Goal: Task Accomplishment & Management: Use online tool/utility

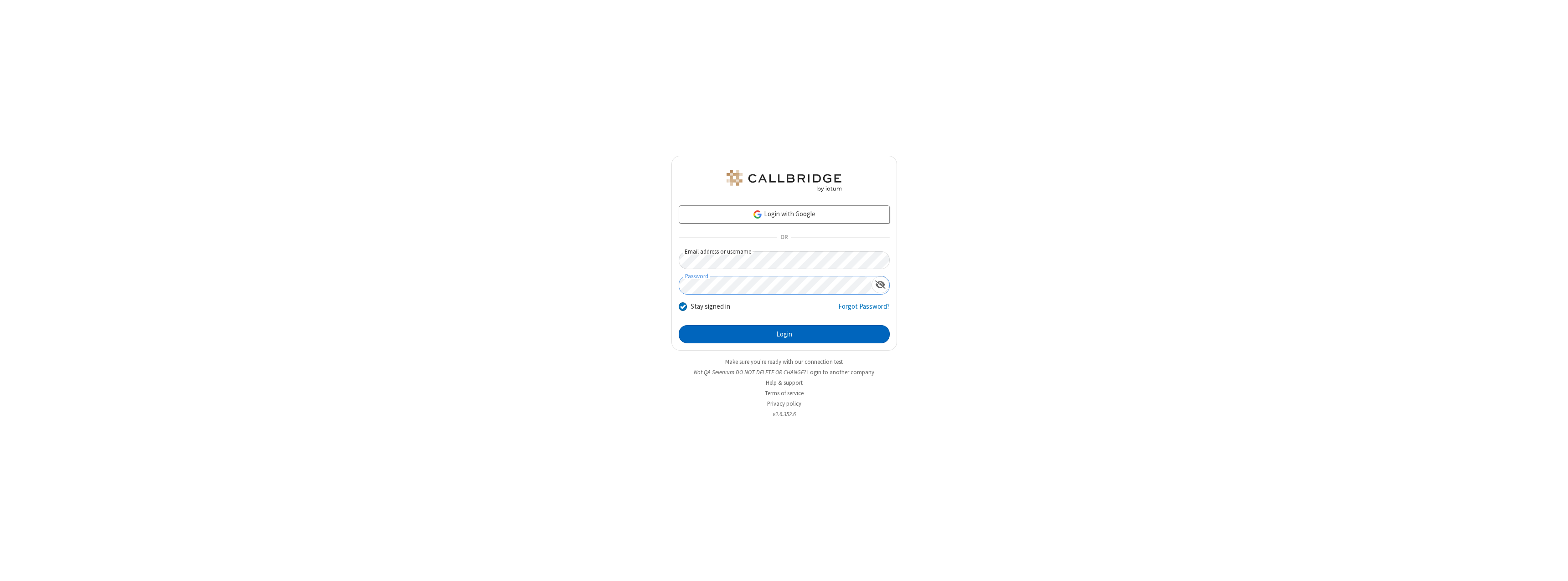
click at [784, 334] on button "Login" at bounding box center [784, 334] width 211 height 19
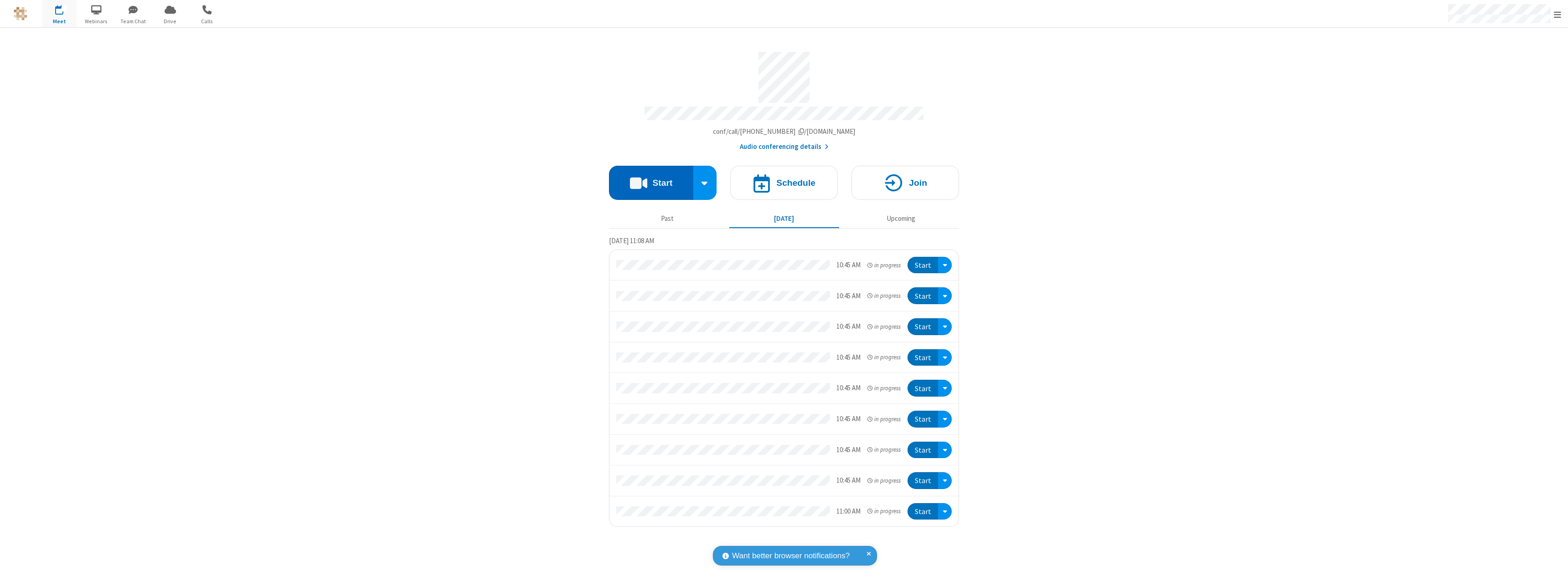
click at [651, 179] on button "Start" at bounding box center [651, 183] width 84 height 34
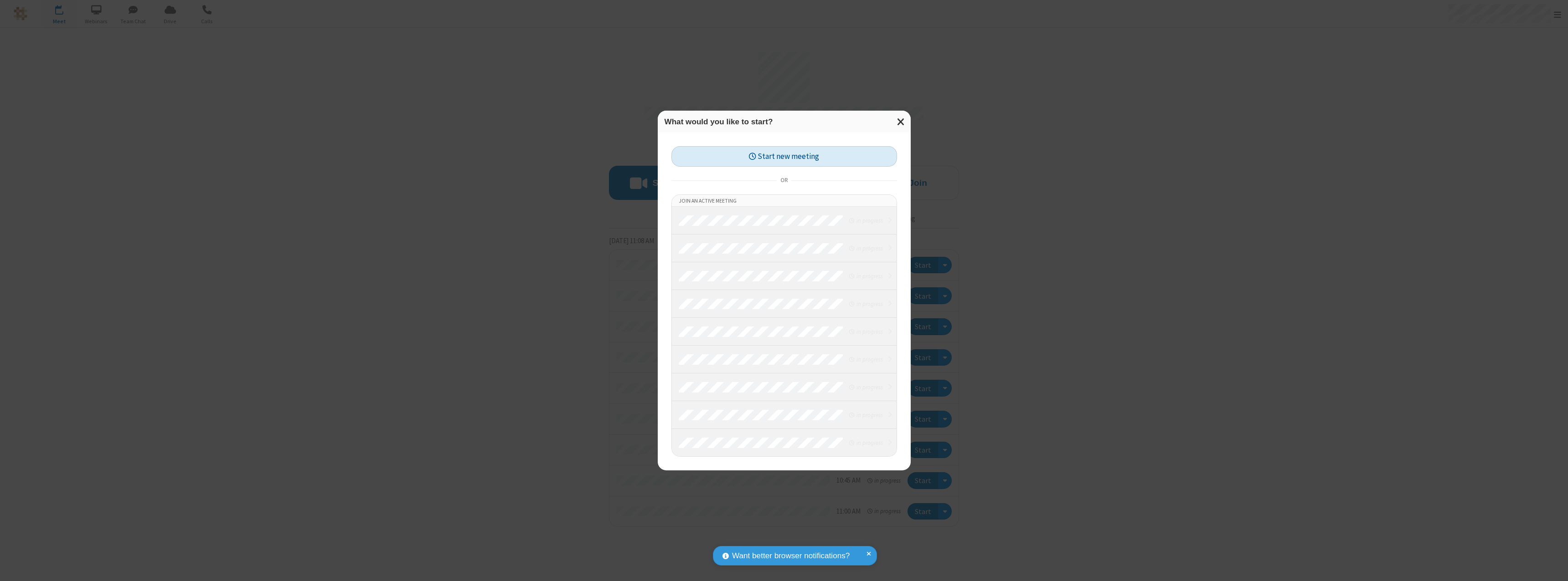
click at [784, 156] on button "Start new meeting" at bounding box center [784, 156] width 226 height 20
